Goal: Task Accomplishment & Management: Complete application form

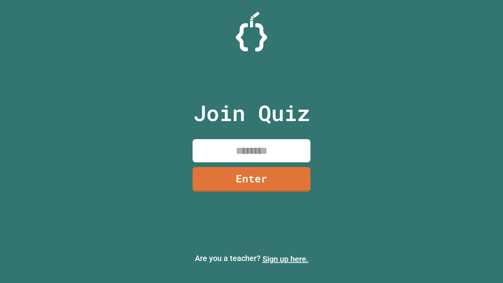
click at [285, 259] on link "Sign up here." at bounding box center [285, 258] width 46 height 9
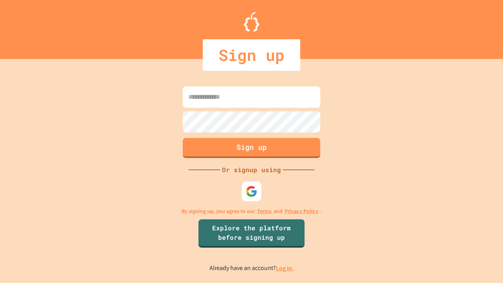
click at [285, 268] on link "Log in." at bounding box center [285, 268] width 18 height 8
